Goal: Task Accomplishment & Management: Use online tool/utility

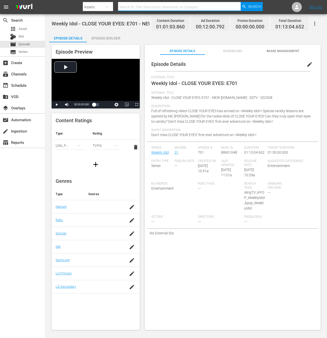
click at [133, 6] on input "text" at bounding box center [179, 7] width 123 height 12
click at [99, 9] on div "Assets" at bounding box center [98, 7] width 30 height 14
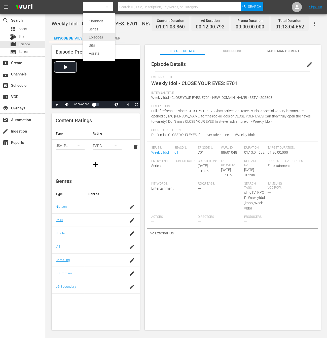
click at [106, 34] on div "Episodes" at bounding box center [99, 37] width 20 height 8
click at [138, 7] on div "Channels Series Episodes Bits Assets" at bounding box center [163, 169] width 327 height 338
click at [138, 7] on input "text" at bounding box center [179, 7] width 123 height 12
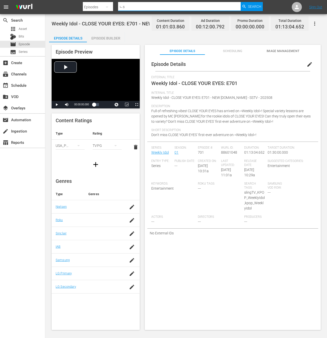
type input "ㄴ"
type input "show champion"
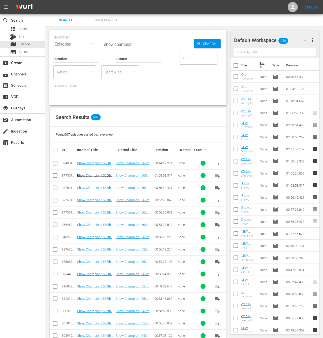
click at [102, 174] on link "Show Champion | 565th - NEW K.ID - SSTV - 202508" at bounding box center [94, 179] width 35 height 11
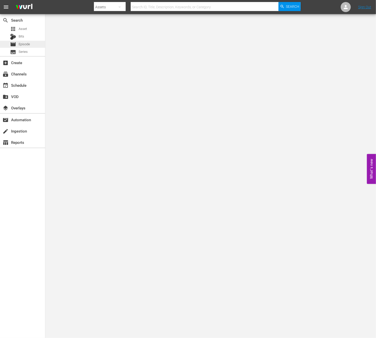
click at [24, 46] on span "Episode" at bounding box center [24, 44] width 11 height 5
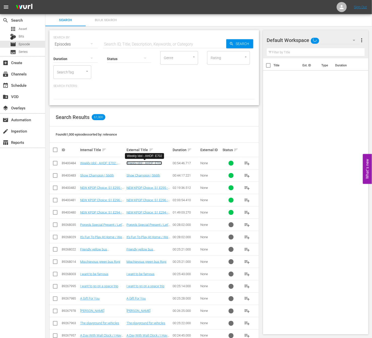
click at [154, 162] on link "Weekly Idol - AHOF: E702" at bounding box center [143, 163] width 35 height 4
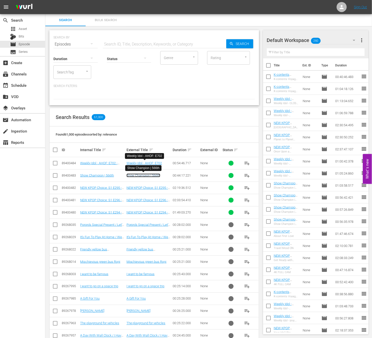
click at [151, 175] on link "Show Champion | 566th" at bounding box center [143, 176] width 34 height 4
click at [137, 163] on link "Weekly Idol - AHOF: E702" at bounding box center [143, 163] width 35 height 4
click at [105, 164] on link "Weekly Idol - AHOF: E702 - NEW K.ID - SSTV - 202509" at bounding box center [102, 166] width 44 height 11
click at [196, 105] on div "SEARCH BY Search By Episodes Search ID, Title, Description, Keywords, or Catego…" at bounding box center [153, 67] width 209 height 75
click at [29, 36] on div "Bits" at bounding box center [22, 36] width 45 height 7
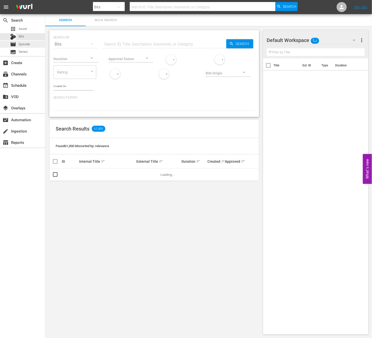
click at [27, 45] on span "Episode" at bounding box center [24, 44] width 11 height 5
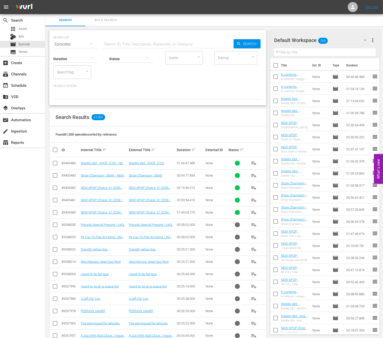
click at [225, 134] on div "Found 61,000 episodes sorted by: relevance" at bounding box center [158, 135] width 217 height 16
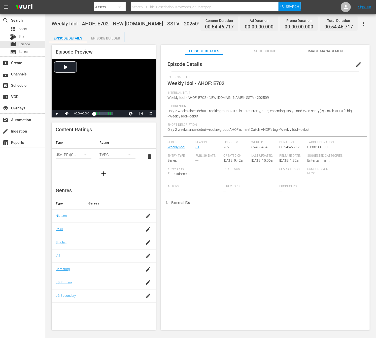
click at [358, 64] on span "edit" at bounding box center [358, 64] width 6 height 6
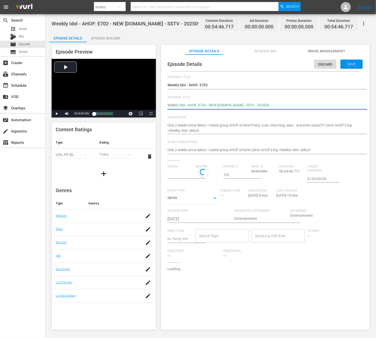
type input "Weekly Idol"
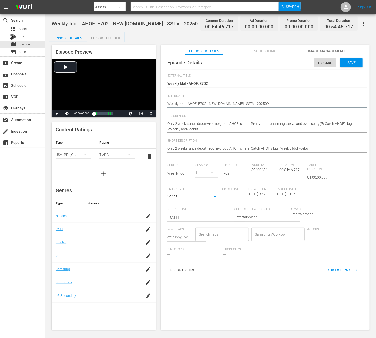
scroll to position [2, 0]
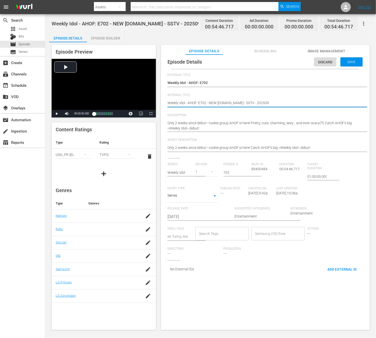
click at [229, 234] on input "Search Tags" at bounding box center [218, 233] width 41 height 9
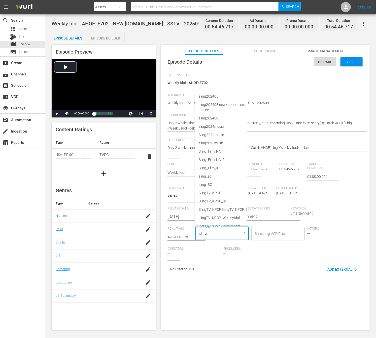
type input "sling"
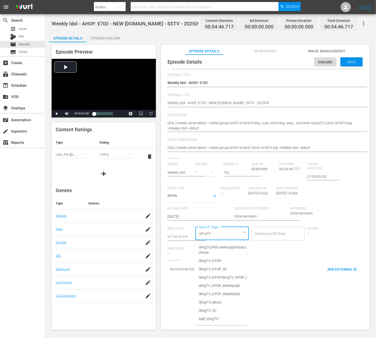
type input "slingTV"
click at [262, 99] on div "Weekly Idol - AHOF: E702 - NEW K.ID - SSTV - 202509 Weekly Idol - AHOF: E702 - …" at bounding box center [263, 103] width 193 height 12
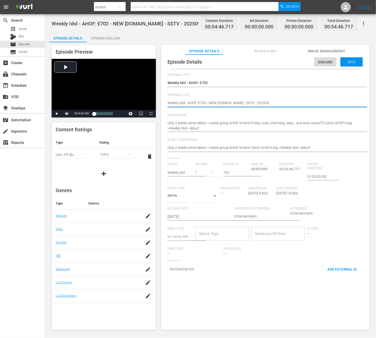
click at [225, 238] on input "Search Tags" at bounding box center [218, 233] width 41 height 9
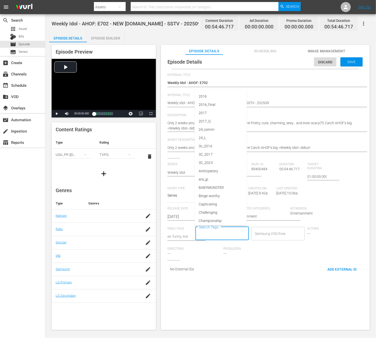
click at [225, 238] on input "Search Tags" at bounding box center [218, 233] width 41 height 9
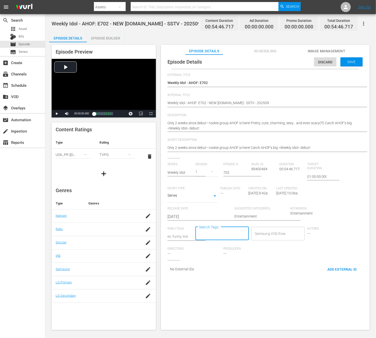
click at [225, 238] on input "Search Tags" at bounding box center [218, 233] width 41 height 9
type input "slingTV_KPOP_Weekly"
click at [209, 248] on span "slingTV_KPOP_WeeklyIdol" at bounding box center [219, 247] width 41 height 5
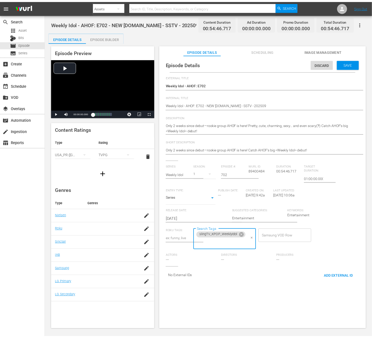
scroll to position [0, 0]
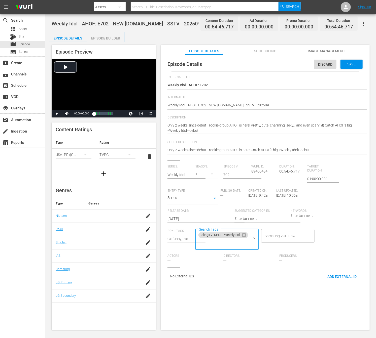
click at [222, 244] on input "Search Tags" at bounding box center [223, 243] width 51 height 9
type input "kpop_Weekl"
click at [222, 258] on span "kpop_WeeklyIdol" at bounding box center [212, 257] width 26 height 5
click at [222, 293] on div "Episode Details Discard Save External Title Weekly Idol - AHOF: E702 Weekly Ido…" at bounding box center [265, 195] width 209 height 280
click at [194, 203] on div "Series SERIES" at bounding box center [192, 199] width 50 height 12
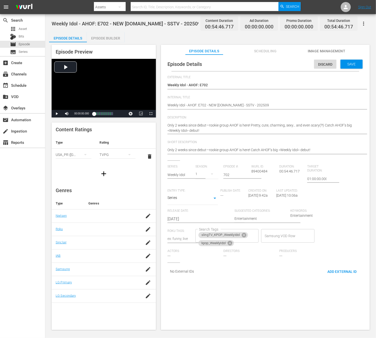
click at [206, 198] on body "menu Search By Assets Search ID, Title, Description, Keywords, or Category Sear…" at bounding box center [188, 169] width 376 height 338
click at [252, 300] on div at bounding box center [188, 169] width 376 height 338
click at [356, 68] on div "Save" at bounding box center [351, 64] width 22 height 9
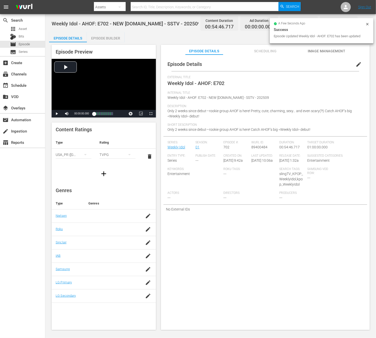
click at [109, 35] on div "Episode Builder" at bounding box center [106, 38] width 38 height 12
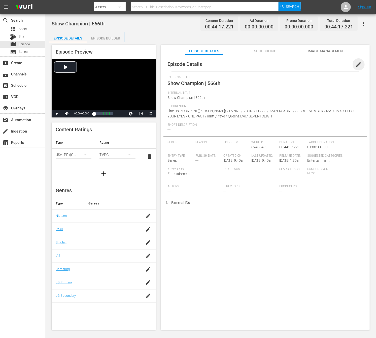
click at [338, 63] on span "edit" at bounding box center [358, 64] width 6 height 6
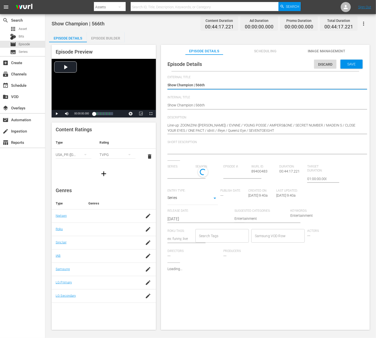
click at [256, 101] on div "Show Champion | 566th Show Champion | 566th" at bounding box center [263, 106] width 193 height 12
click at [255, 102] on div "Show Champion | 566th Show Champion | 566th" at bounding box center [263, 106] width 193 height 12
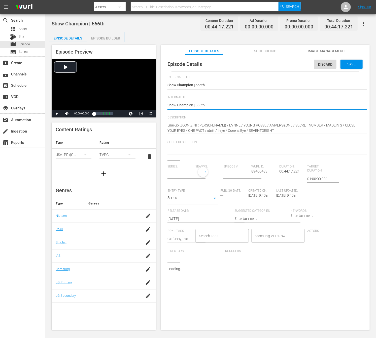
type textarea "Show Champion | 566th"
type textarea "Show Champion | 566th -"
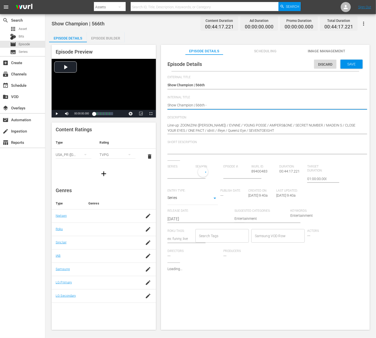
type textarea "Show Champion | 566th -"
type textarea "Show Champion | 566th - S"
type textarea "Show Champion | 566th - SS"
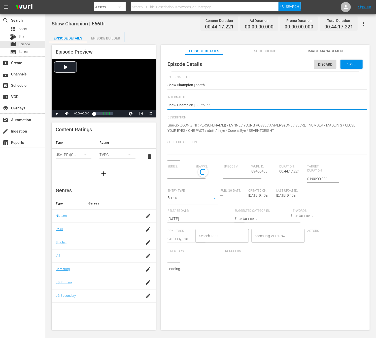
type textarea "Show Champion | 566th - SST"
type textarea "Show Champion | 566th - SSTV"
type textarea "Show Champion | 566th - SST"
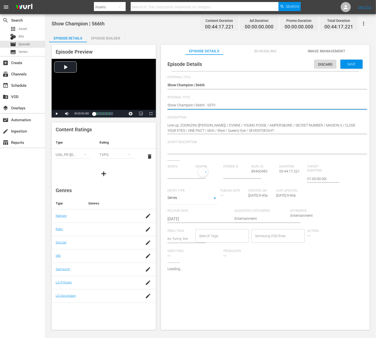
type textarea "Show Champion | 566th - SST"
type textarea "Show Champion | 566th - SS"
type textarea "Show Champion | 566th - S"
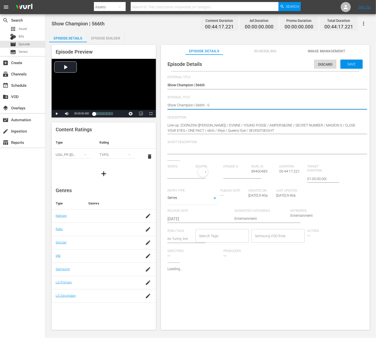
type textarea "Show Champion | 566th -"
type textarea "Show Champion | 566th - N"
type textarea "Show Champion | 566th - [GEOGRAPHIC_DATA]"
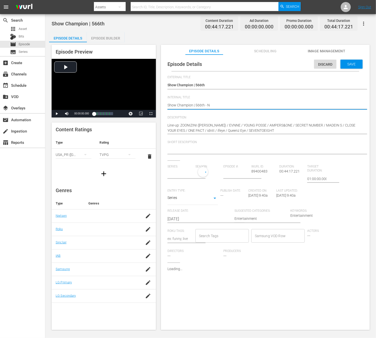
type textarea "Show Champion | 566th - [GEOGRAPHIC_DATA]"
type textarea "Show Champion | 566th - NEw"
type textarea "Show Champion | 566th - NEw K"
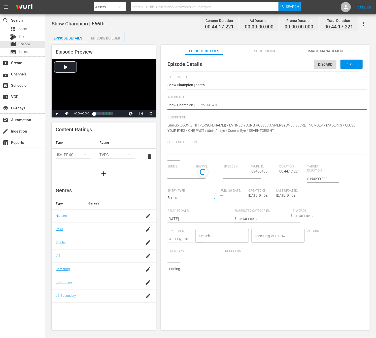
type textarea "Show Champion | 566th - NEw"
type textarea "Show Champion | 566th - [GEOGRAPHIC_DATA]"
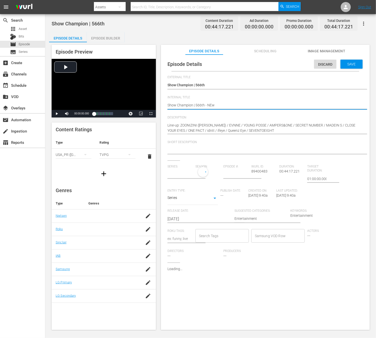
type textarea "Show Champion | 566th - [GEOGRAPHIC_DATA]"
type textarea "Show Champion | 566th - NEW"
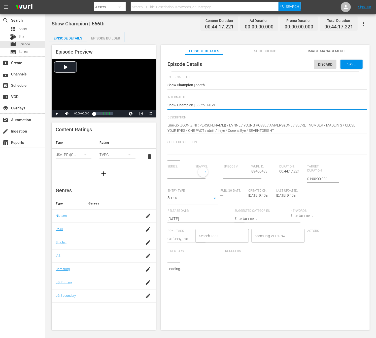
type textarea "Show Champion | 566th - NEW K"
type textarea "Show Champion | 566th - NEW K>"
type textarea "Show Champion | 566th - NEW K>I"
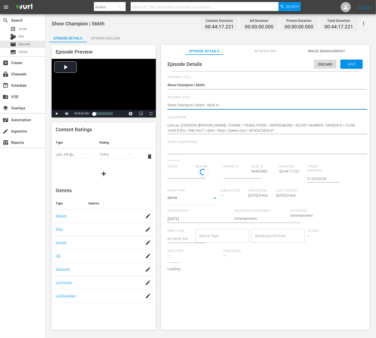
type textarea "Show Champion | 566th - NEW K>I"
type textarea "Show Champion | 566th - NEW K>"
type textarea "Show Champion | 566th - NEW K"
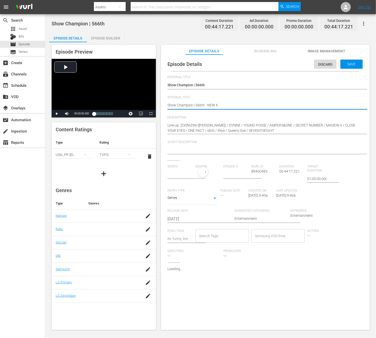
type textarea "Show Champion | 566th - NEW K,"
type textarea "Show Champion | 566th - NEW K"
type textarea "Show Champion | 566th - NEW K."
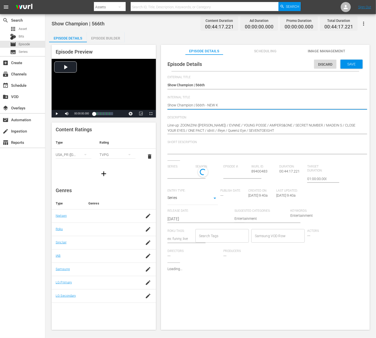
type textarea "Show Champion | 566th - NEW K."
type input "No Series"
type textarea "Show Champion | 566th - NEW K.I"
type textarea "Show Champion | 566th - NEW [DOMAIN_NAME]"
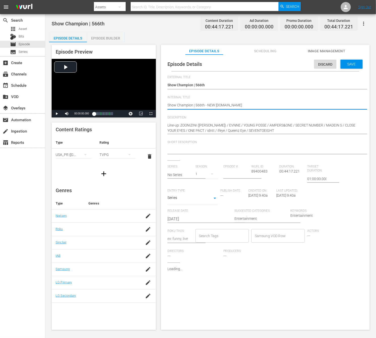
type textarea "Show Champion | 566th - NEW [DOMAIN_NAME]"
type textarea "Show Champion | 566th - NEW [DOMAIN_NAME] -"
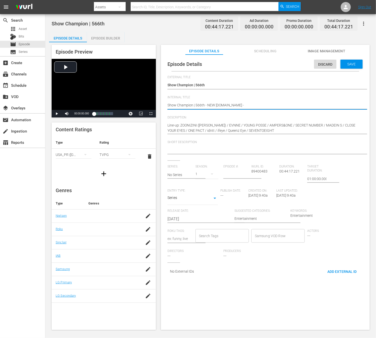
type textarea "Show Champion | 566th - NEW [DOMAIN_NAME] - S"
type textarea "Show Champion | 566th - NEW [DOMAIN_NAME] - SS"
type textarea "Show Champion | 566th - NEW [DOMAIN_NAME] - SST"
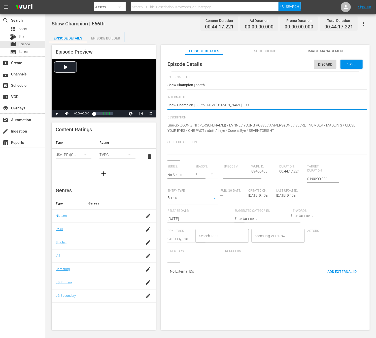
type textarea "Show Champion | 566th - NEW [DOMAIN_NAME] - SST"
type textarea "Show Champion | 566th - NEW [DOMAIN_NAME] - SSTV"
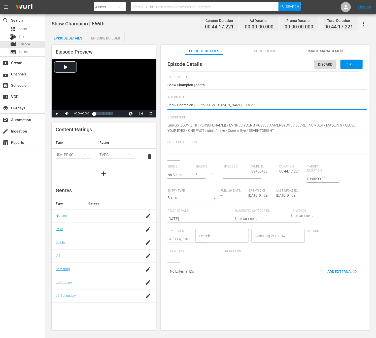
type textarea "Show Champion | 566th - NEW [DOMAIN_NAME] - SSTV -"
type textarea "Show Champion | 566th - NEW [DOMAIN_NAME] - SSTV - 2"
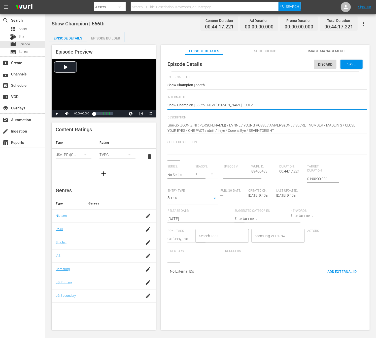
type textarea "Show Champion | 566th - NEW [DOMAIN_NAME] - SSTV - 2"
type textarea "Show Champion | 566th - NEW [DOMAIN_NAME] - SSTV - 20"
type textarea "Show Champion | 566th - NEW [DOMAIN_NAME] - SSTV - 202"
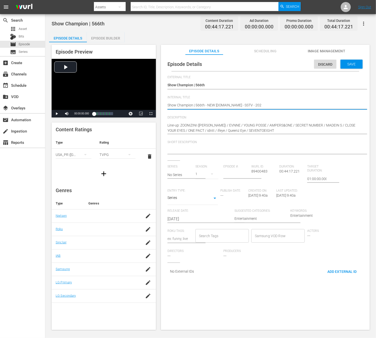
type textarea "Show Champion | 566th - NEW [DOMAIN_NAME] - SSTV - 2025"
type textarea "Show Champion | 566th - NEW [DOMAIN_NAME] - SSTV - 20250"
type textarea "Show Champion | 566th - NEW [DOMAIN_NAME] - SSTV - 202509"
type textarea "Show Champion | 566th - NEW [DOMAIN_NAME] - SSTV - 2025098"
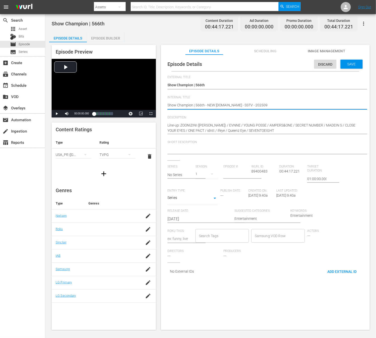
type textarea "Show Champion | 566th - NEW [DOMAIN_NAME] - SSTV - 2025098"
type textarea "Show Champion | 566th - NEW [DOMAIN_NAME] - SSTV - 202509"
drag, startPoint x: 246, startPoint y: 129, endPoint x: 232, endPoint y: 129, distance: 13.8
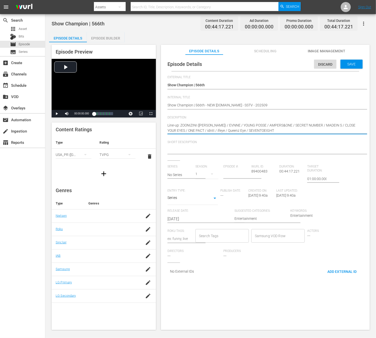
click at [221, 129] on textarea "Line-up: ZOONIZINI ([PERSON_NAME]) / EVNNE / YOUNG POSSE / AMPERS&ONE / SECRET …" at bounding box center [263, 128] width 193 height 11
drag, startPoint x: 167, startPoint y: 126, endPoint x: 231, endPoint y: 127, distance: 63.9
click at [231, 127] on div "Episode Details Discard Save External Title Show Champion | 566th Show Champion…" at bounding box center [265, 168] width 204 height 223
drag, startPoint x: 167, startPoint y: 125, endPoint x: 278, endPoint y: 124, distance: 110.8
click at [248, 142] on span "Short Description" at bounding box center [263, 142] width 193 height 4
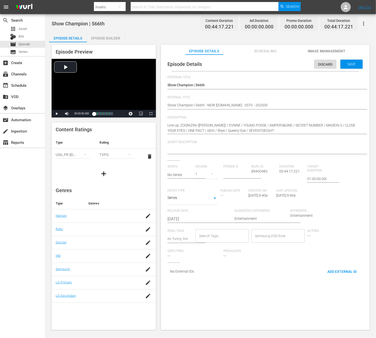
click at [243, 149] on textarea at bounding box center [263, 151] width 193 height 6
paste textarea "Line-up: ZOONIZINI ([PERSON_NAME]) / EVNNE / YOUNG POSSE / AMPERS&ONE"
type textarea "Line-up: ZOONIZINI ([PERSON_NAME]) / EVNNE / YOUNG POSSE / AMPERS&ONE"
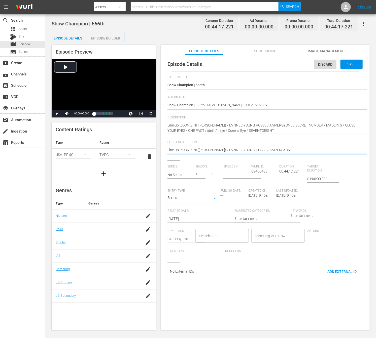
type textarea "Line-up: ZOONIZINI ([PERSON_NAME]) / EVNNE / YOUNG POSSE / AMPERS&ONE"
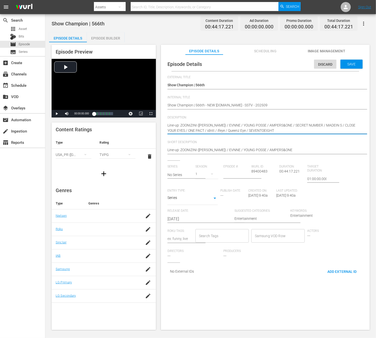
drag, startPoint x: 278, startPoint y: 125, endPoint x: 308, endPoint y: 126, distance: 30.5
click at [287, 148] on textarea "Line-up: ZOONIZINI ([PERSON_NAME]) / EVNNE / YOUNG POSSE / AMPERS&ONE" at bounding box center [263, 151] width 193 height 6
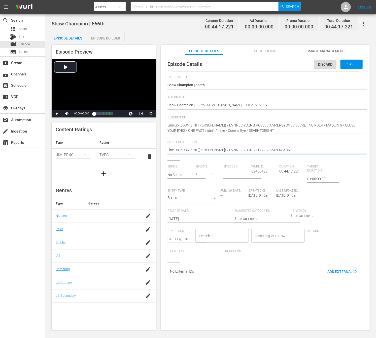
paste textarea "/ SECRET NUMBER"
type textarea "Line-up: ZOONIZINI ([PERSON_NAME]) / EVNNE / YOUNG POSSE / AMPERS&ONE / SECRET …"
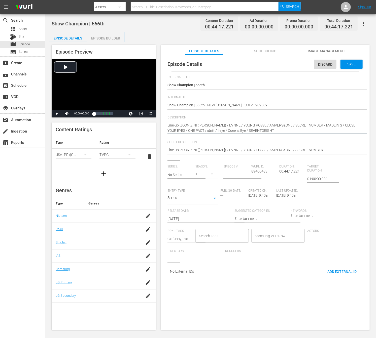
drag, startPoint x: 309, startPoint y: 125, endPoint x: 328, endPoint y: 124, distance: 18.4
click at [319, 146] on div "Line-up: ZOONIZINI ([PERSON_NAME]) / EVNNE / YOUNG POSSE / AMPERS&ONE / SECRET …" at bounding box center [263, 150] width 193 height 12
click at [316, 149] on textarea "Line-up: ZOONIZINI ([PERSON_NAME]) / EVNNE / YOUNG POSSE / AMPERS&ONE / SECRET …" at bounding box center [263, 151] width 193 height 6
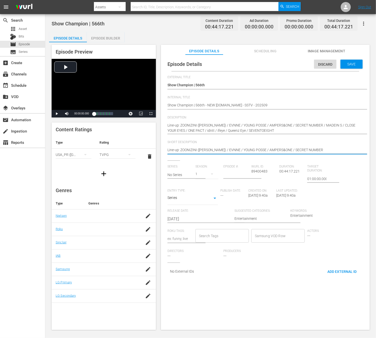
paste textarea "/ MADEIN S"
type textarea "Line-up: ZOONIZINI ([PERSON_NAME]) / EVNNE / YOUNG POSSE / AMPERS&ONE / SECRET …"
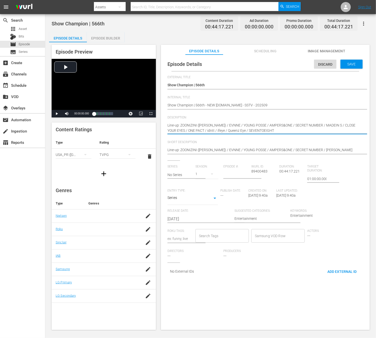
drag, startPoint x: 329, startPoint y: 125, endPoint x: 353, endPoint y: 126, distance: 24.4
click at [338, 149] on textarea "Line-up: ZOONIZINI ([PERSON_NAME]) / EVNNE / YOUNG POSSE / AMPERS&ONE / SECRET …" at bounding box center [263, 151] width 193 height 6
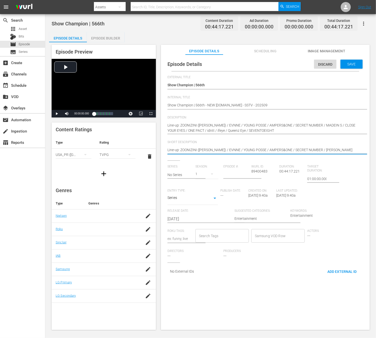
paste textarea "/ CLOSE YOUR"
type textarea "Line-up: ZOONIZINI ([PERSON_NAME]) / EVNNE / YOUNG POSSE / AMPERS&ONE / SECRET …"
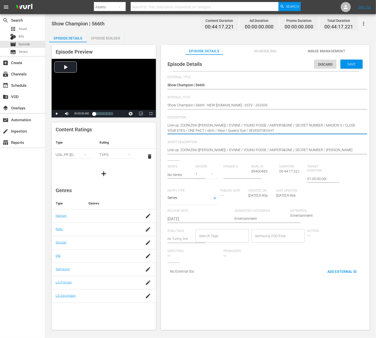
drag, startPoint x: 272, startPoint y: 128, endPoint x: 155, endPoint y: 124, distance: 117.9
click at [156, 124] on div "Episode Preview Video Player is loading. Play Video Play Mute Current Time 00:0…" at bounding box center [210, 188] width 323 height 292
click at [206, 148] on textarea "Line-up: ZOONIZINI ([PERSON_NAME]) / EVNNE / YOUNG POSSE / AMPERS&ONE / SECRET …" at bounding box center [263, 151] width 193 height 6
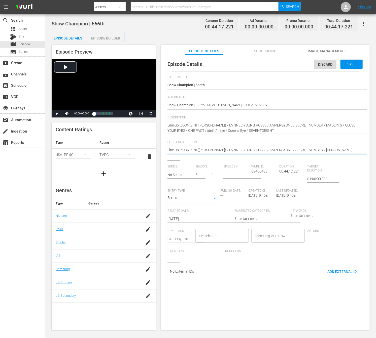
click at [206, 148] on textarea "Line-up: ZOONIZINI ([PERSON_NAME]) / EVNNE / YOUNG POSSE / AMPERS&ONE / SECRET …" at bounding box center [263, 151] width 193 height 6
paste textarea "/ CLOSE YOUR EYES / ONE PACT / idntt / ifeye / Queenz Eye / SEVENTOEIGHT"
type textarea "Line-up: ZOONIZINI ([PERSON_NAME]) / EVNNE / YOUNG POSSE / AMPERS&ONE / SECRET …"
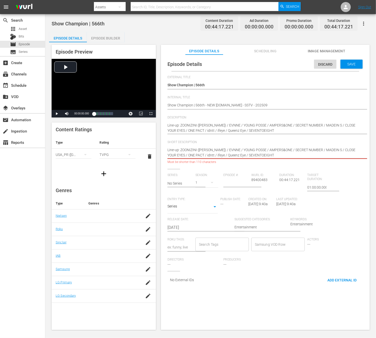
drag, startPoint x: 273, startPoint y: 155, endPoint x: 221, endPoint y: 158, distance: 52.4
click at [221, 158] on textarea "Line-up: ZOONIZINI ([PERSON_NAME]) / EVNNE / YOUNG POSSE / AMPERS&ONE / SECRET …" at bounding box center [263, 153] width 193 height 11
type textarea "Line-up: ZOONIZINI ([PERSON_NAME]) / EVNNE / YOUNG POSSE / AMPERS&ONE / SECRET …"
drag, startPoint x: 220, startPoint y: 155, endPoint x: 208, endPoint y: 157, distance: 12.0
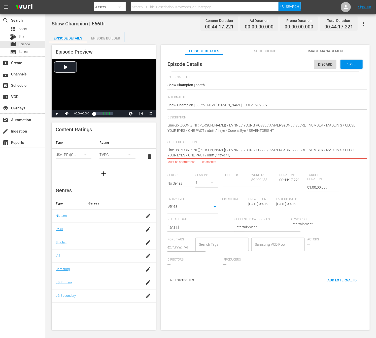
click at [208, 157] on textarea "Line-up: ZOONIZINI ([PERSON_NAME]) / EVNNE / YOUNG POSSE / AMPERS&ONE / SECRET …" at bounding box center [263, 153] width 193 height 11
type textarea "Line-up: ZOONIZINI ([PERSON_NAME]) / EVNNE / YOUNG POSSE / AMPERS&ONE / SECRET …"
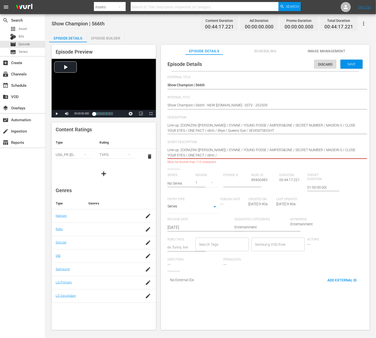
type textarea "Line-up: ZOONIZINI ([PERSON_NAME]) / EVNNE / YOUNG POSSE / AMPERS&ONE / SECRET …"
drag, startPoint x: 207, startPoint y: 155, endPoint x: 195, endPoint y: 157, distance: 12.4
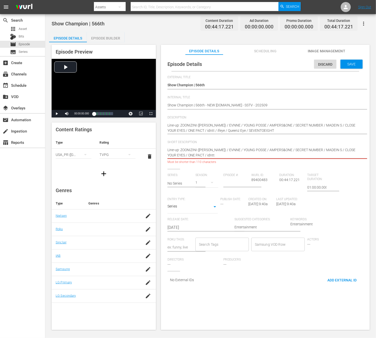
click at [195, 157] on textarea "Line-up: ZOONIZINI ([PERSON_NAME]) / EVNNE / YOUNG POSSE / AMPERS&ONE / SECRET …" at bounding box center [263, 153] width 193 height 11
type textarea "Line-up: ZOONIZINI ([PERSON_NAME]) / EVNNE / YOUNG POSSE / AMPERS&ONE / SECRET …"
drag, startPoint x: 200, startPoint y: 153, endPoint x: 175, endPoint y: 156, distance: 24.8
click at [175, 156] on textarea "Line-up: ZOONIZINI ([PERSON_NAME]) / EVNNE / YOUNG POSSE / AMPERS&ONE / SECRET …" at bounding box center [263, 153] width 193 height 11
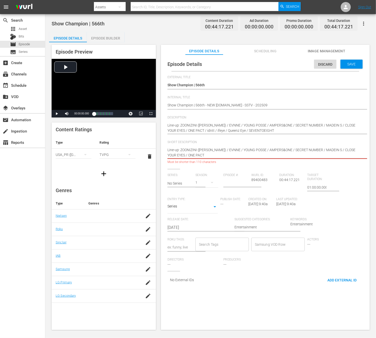
type textarea "Line-up: ZOONIZINI ([PERSON_NAME]) / EVNNE / YOUNG POSSE / AMPERS&ONE / SECRET …"
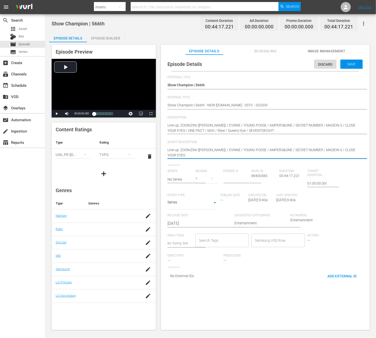
click at [203, 156] on textarea "Line-up: ZOONIZINI ([PERSON_NAME]) / EVNNE / YOUNG POSSE / AMPERS&ONE / SECRET …" at bounding box center [263, 153] width 193 height 11
type textarea "Line-up: ZOONIZINI ([PERSON_NAME]) / EVNNE / YOUNG POSSE / AMPERS&ONE / SECRET …"
click at [181, 182] on input "text" at bounding box center [179, 179] width 25 height 12
click at [189, 199] on div "Show Champion" at bounding box center [184, 194] width 26 height 12
type input "Show Champion"
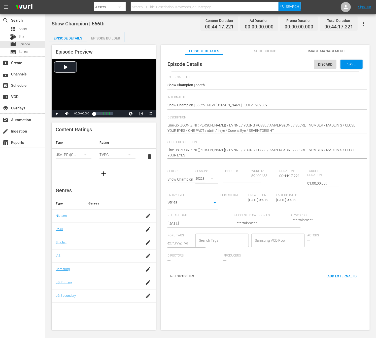
click at [200, 182] on div "20223" at bounding box center [206, 179] width 23 height 14
click at [205, 232] on div "1" at bounding box center [202, 232] width 14 height 5
type textarea "Show Champion | 566th - NEW [DOMAIN_NAME] - SSTV - 20250"
type textarea "Show Champion | 566th - NEW [DOMAIN_NAME] - SSTV - 202508"
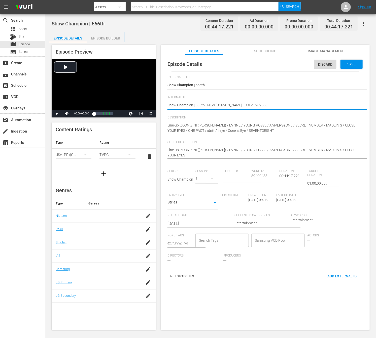
type textarea "Show Champion | 566th - NEW [DOMAIN_NAME] - SSTV - 202508"
click at [236, 182] on input "number" at bounding box center [235, 179] width 25 height 12
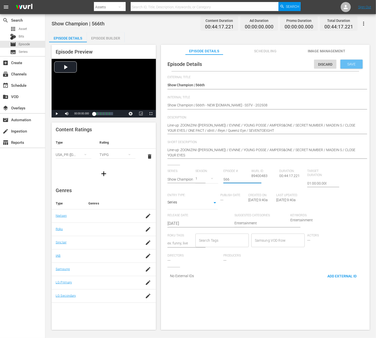
type input "566"
click at [338, 65] on span "Save" at bounding box center [351, 64] width 16 height 4
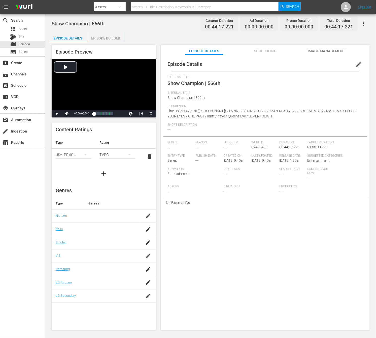
click at [105, 37] on div "Episode Builder" at bounding box center [106, 38] width 38 height 12
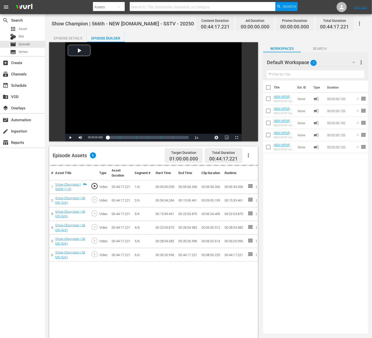
drag, startPoint x: 320, startPoint y: 148, endPoint x: 333, endPoint y: 4, distance: 144.5
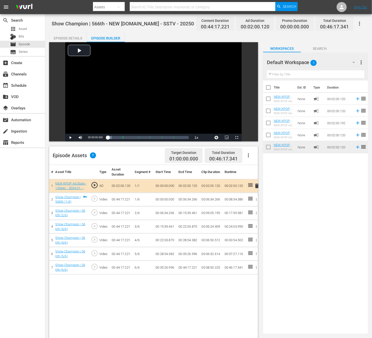
click at [306, 134] on td "None" at bounding box center [303, 135] width 16 height 12
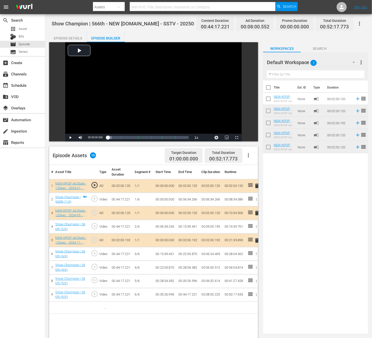
drag, startPoint x: 306, startPoint y: 112, endPoint x: 144, endPoint y: 337, distance: 277.1
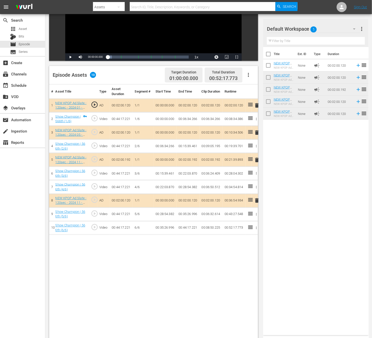
scroll to position [63, 0]
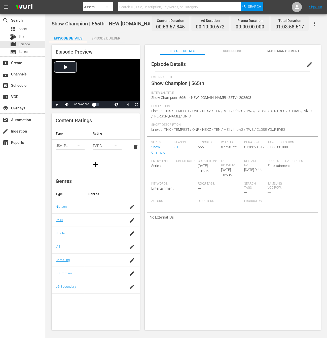
click at [103, 37] on div "Episode Builder" at bounding box center [106, 38] width 38 height 12
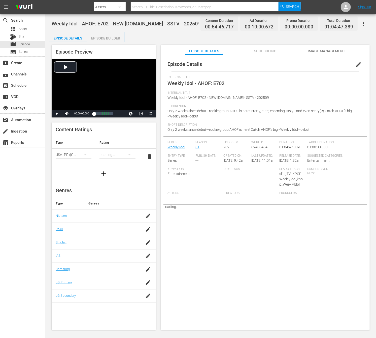
click at [359, 64] on button "edit" at bounding box center [358, 64] width 12 height 12
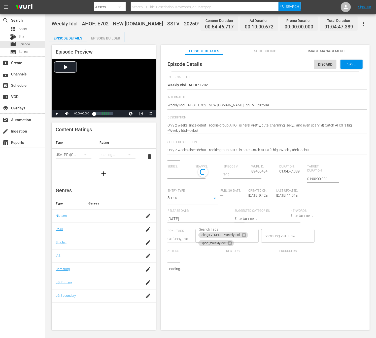
click at [271, 109] on hr at bounding box center [270, 109] width 206 height 1
click at [264, 104] on textarea "Weekly Idol - AHOF: E702 - NEW [DOMAIN_NAME] - SSTV - 202509" at bounding box center [263, 106] width 193 height 6
type textarea "Weekly Idol - AHOF: E702 - NEW [DOMAIN_NAME] - SSTV - 20250"
type textarea "Weekly Idol - AHOF: E702 - NEW [DOMAIN_NAME] - SSTV - 202508"
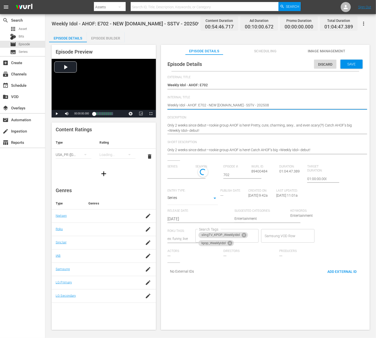
type textarea "Weekly Idol - AHOF: E702 - NEW [DOMAIN_NAME] - SSTV - 202508"
click at [348, 58] on div "Discard Save" at bounding box center [339, 63] width 51 height 12
click at [346, 63] on span "Save" at bounding box center [351, 64] width 16 height 4
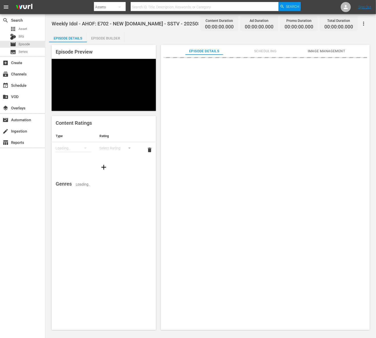
click at [96, 35] on div "Episode Builder" at bounding box center [106, 38] width 38 height 12
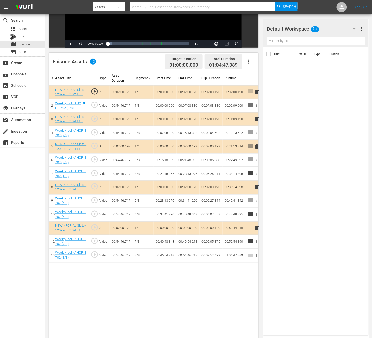
scroll to position [76, 0]
